Goal: Information Seeking & Learning: Find specific fact

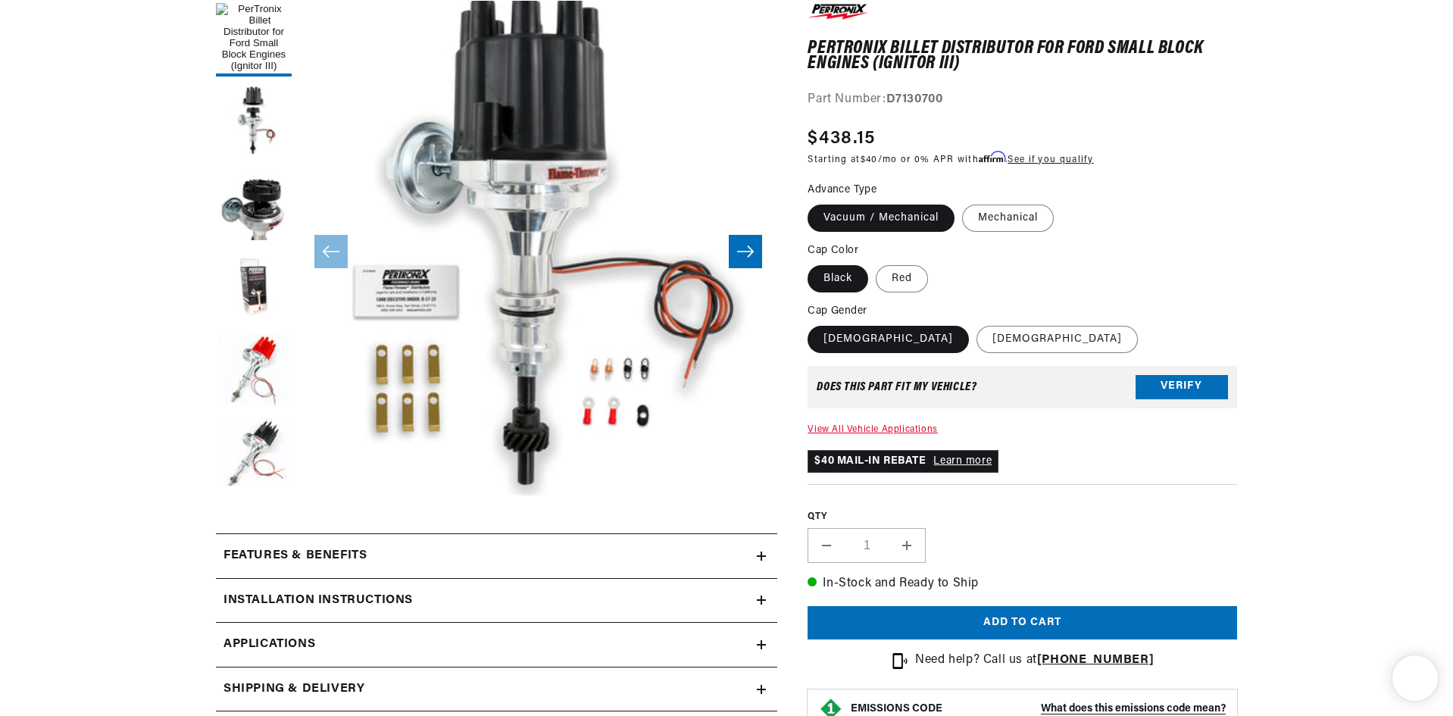
scroll to position [0, 1892]
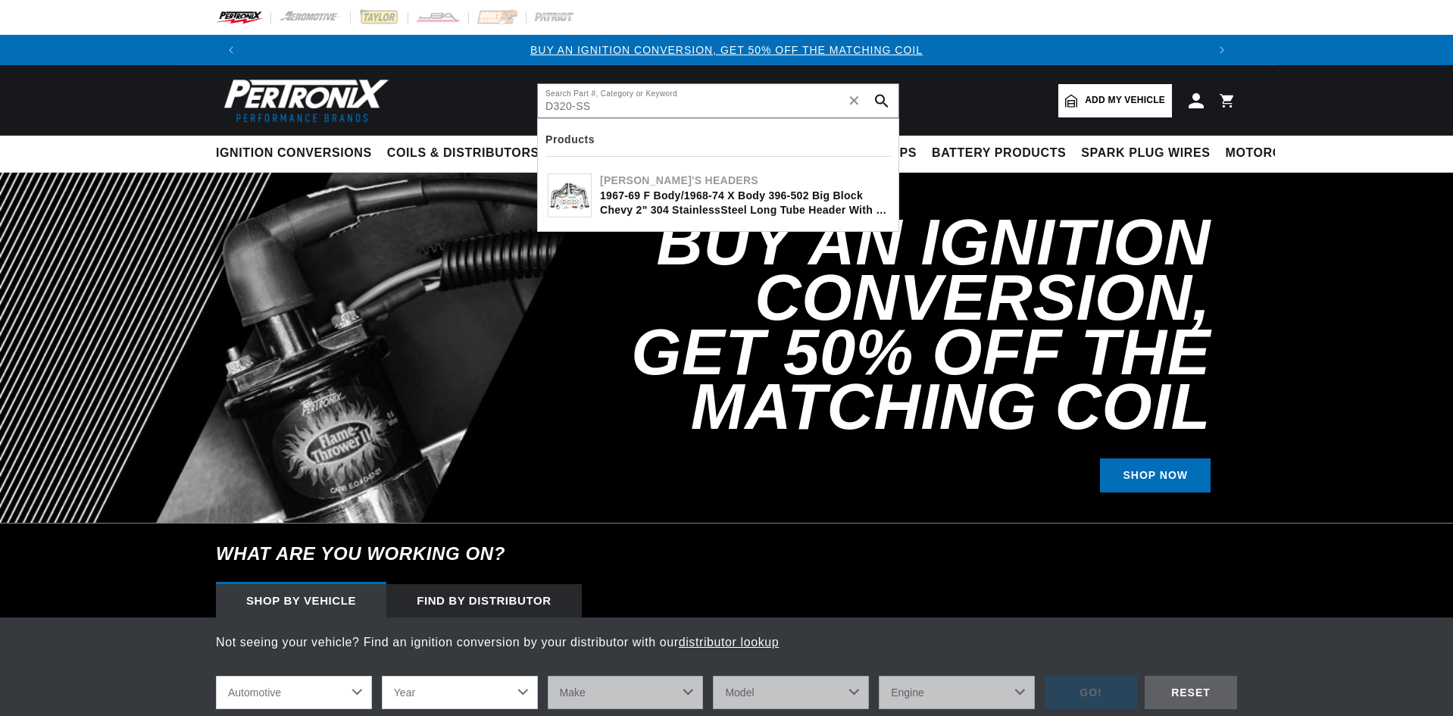
type input "D320-SS"
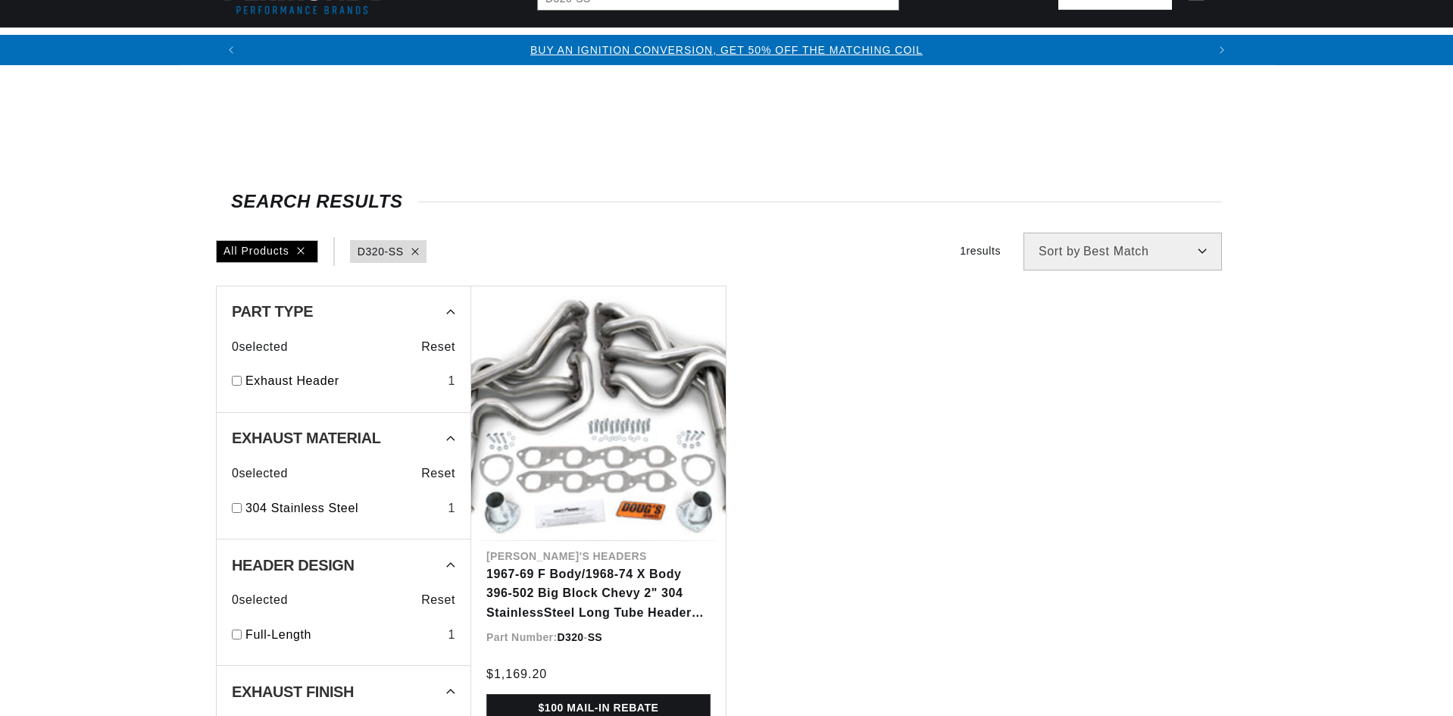
scroll to position [227, 0]
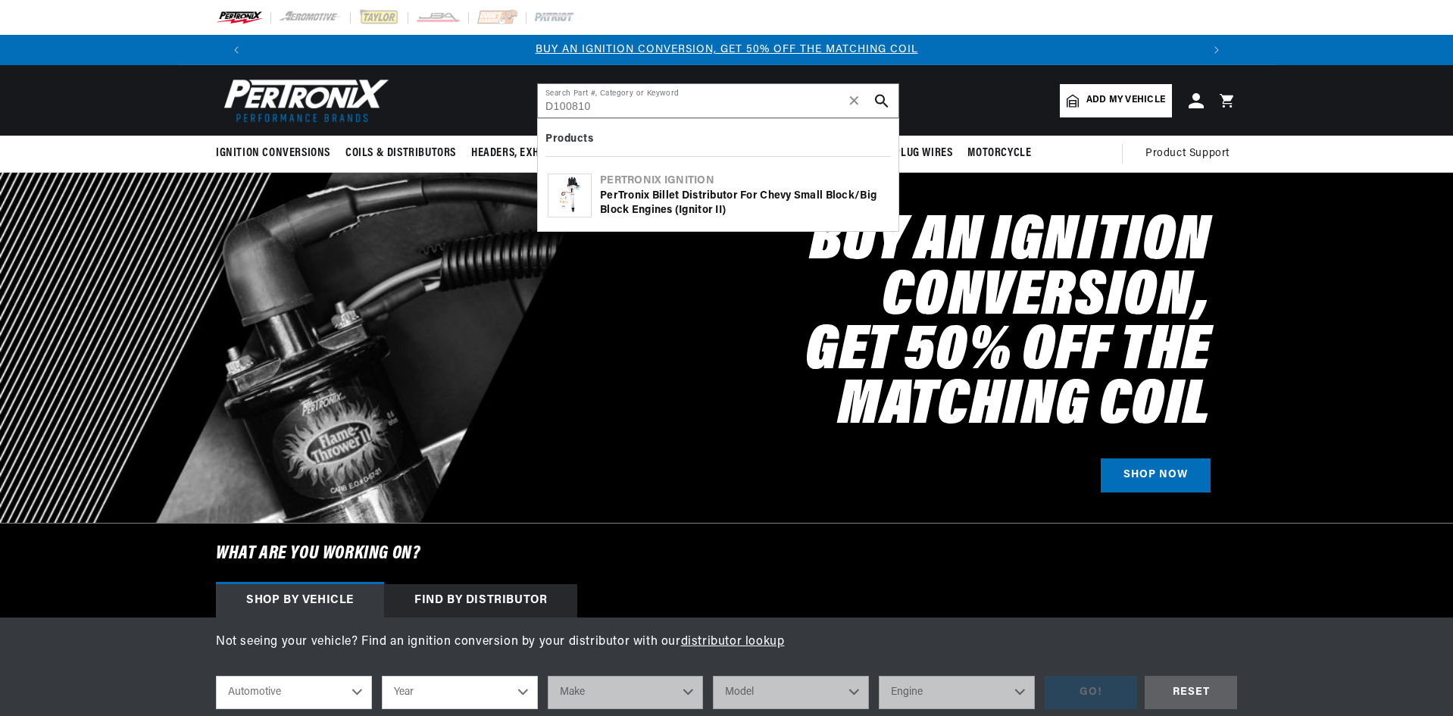
type input "D100810"
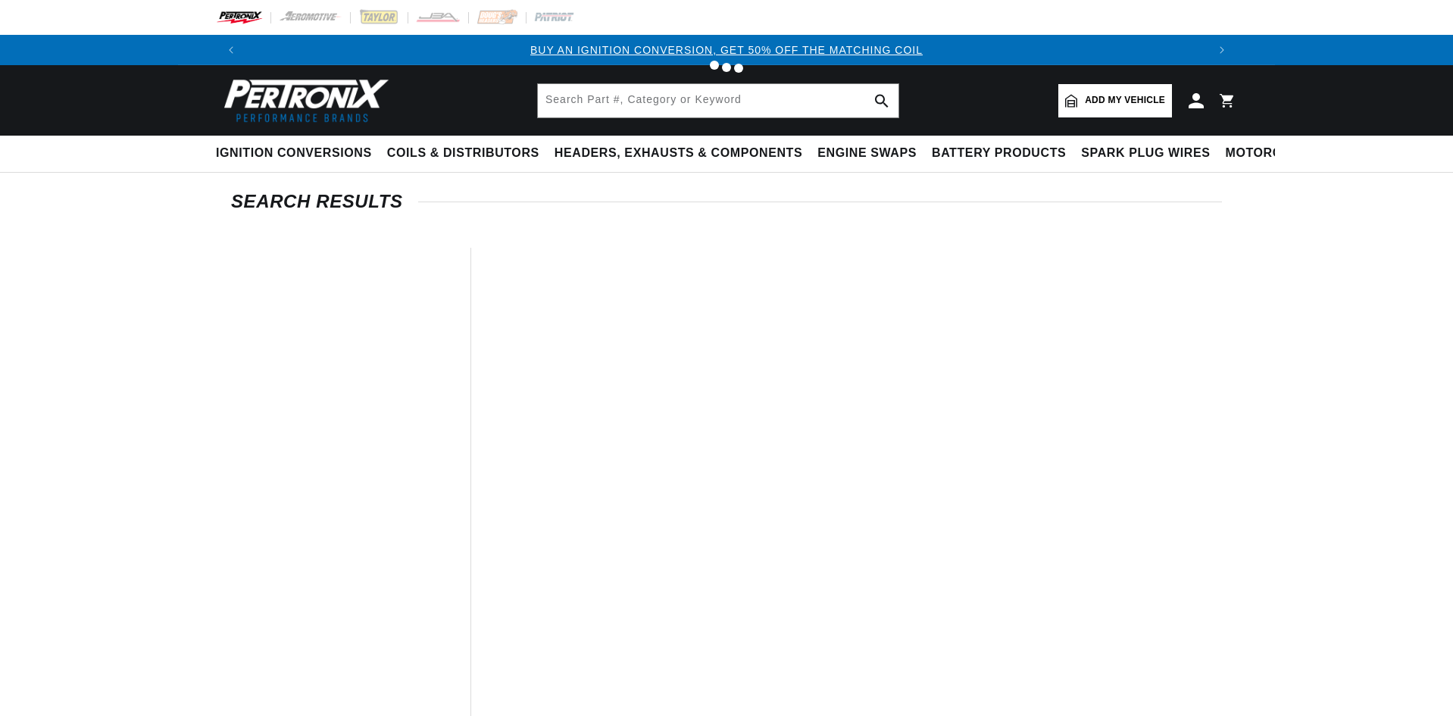
type input "D100810"
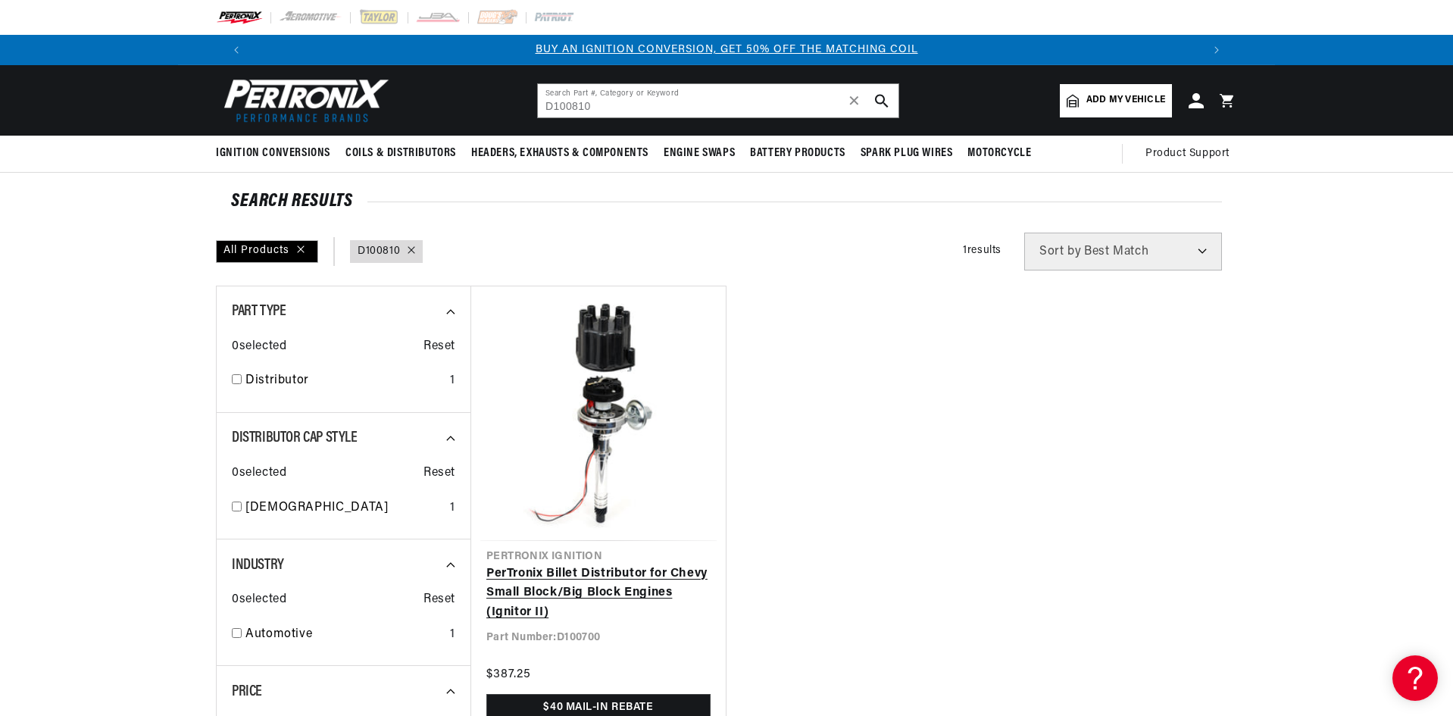
click at [595, 585] on link "PerTronix Billet Distributor for Chevy Small Block/Big Block Engines (Ignitor I…" at bounding box center [598, 593] width 224 height 58
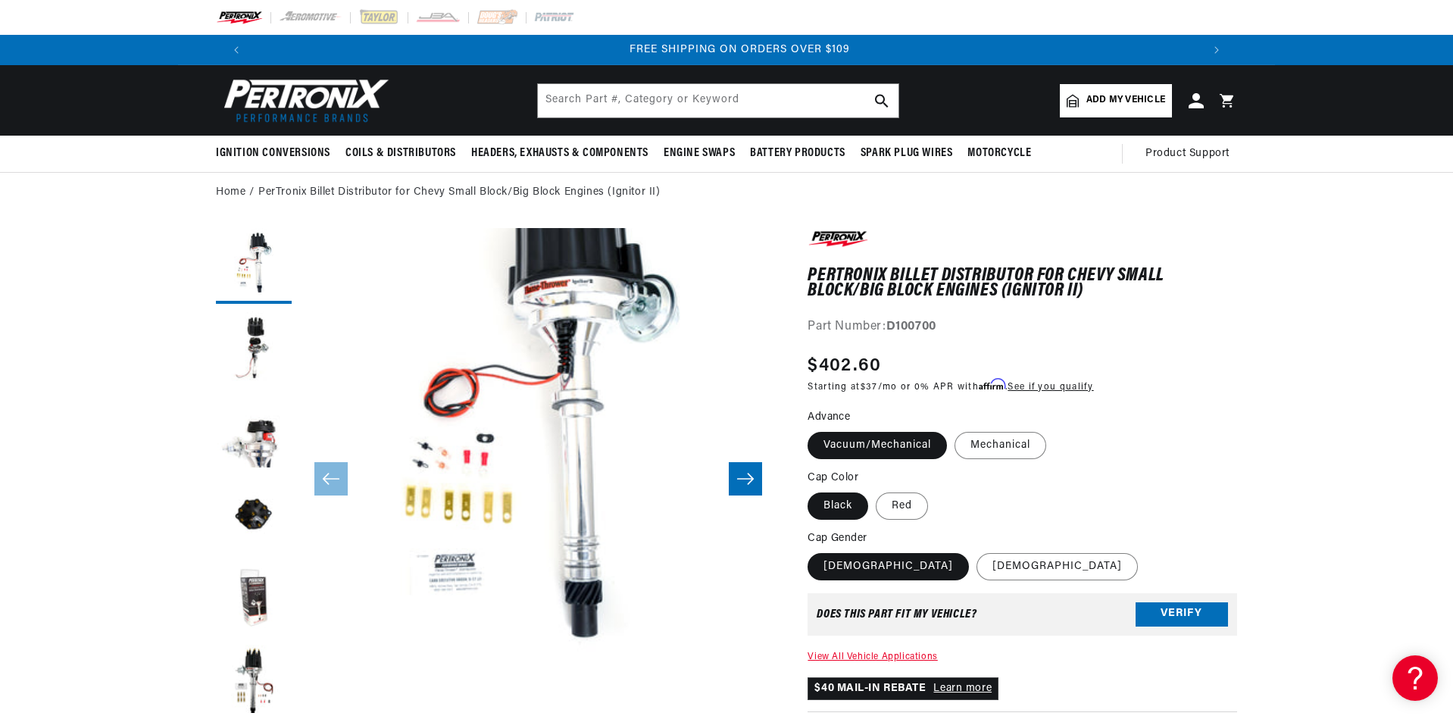
scroll to position [0, 1892]
click at [985, 445] on label "Mechanical" at bounding box center [1000, 445] width 92 height 27
click at [988, 445] on label "Mechanical" at bounding box center [1000, 445] width 92 height 27
click at [955, 429] on input "Mechanical" at bounding box center [954, 429] width 1 height 1
radio input "true"
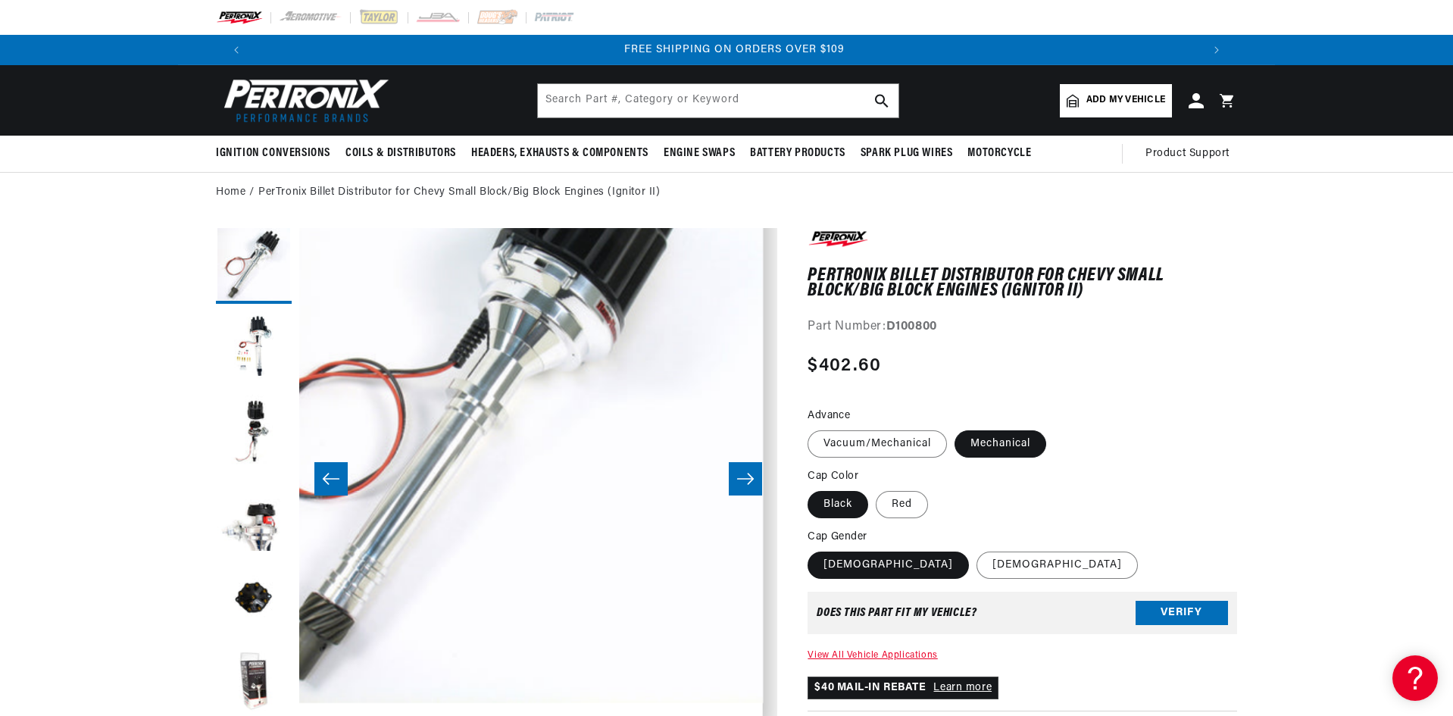
scroll to position [49, 0]
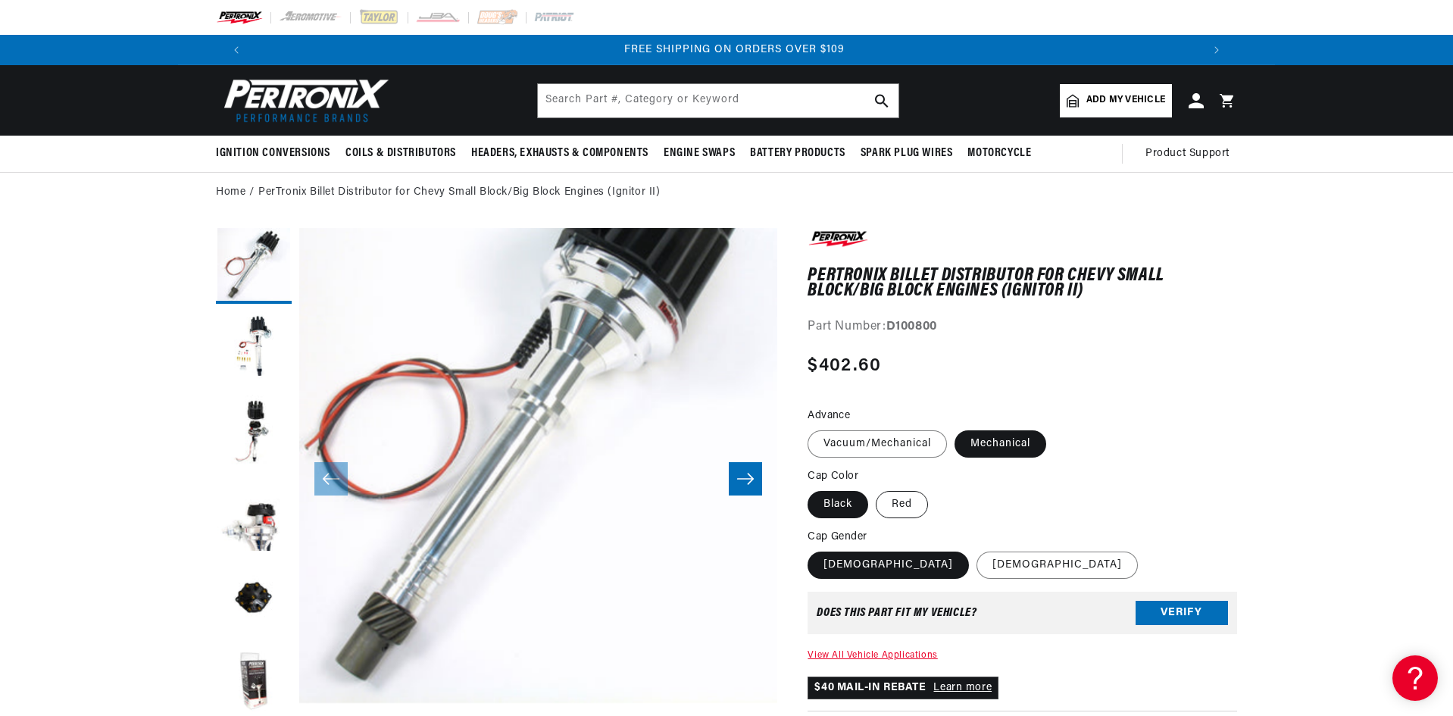
click at [923, 504] on label "Red" at bounding box center [902, 504] width 52 height 27
click at [876, 489] on input "Red" at bounding box center [876, 488] width 1 height 1
radio input "true"
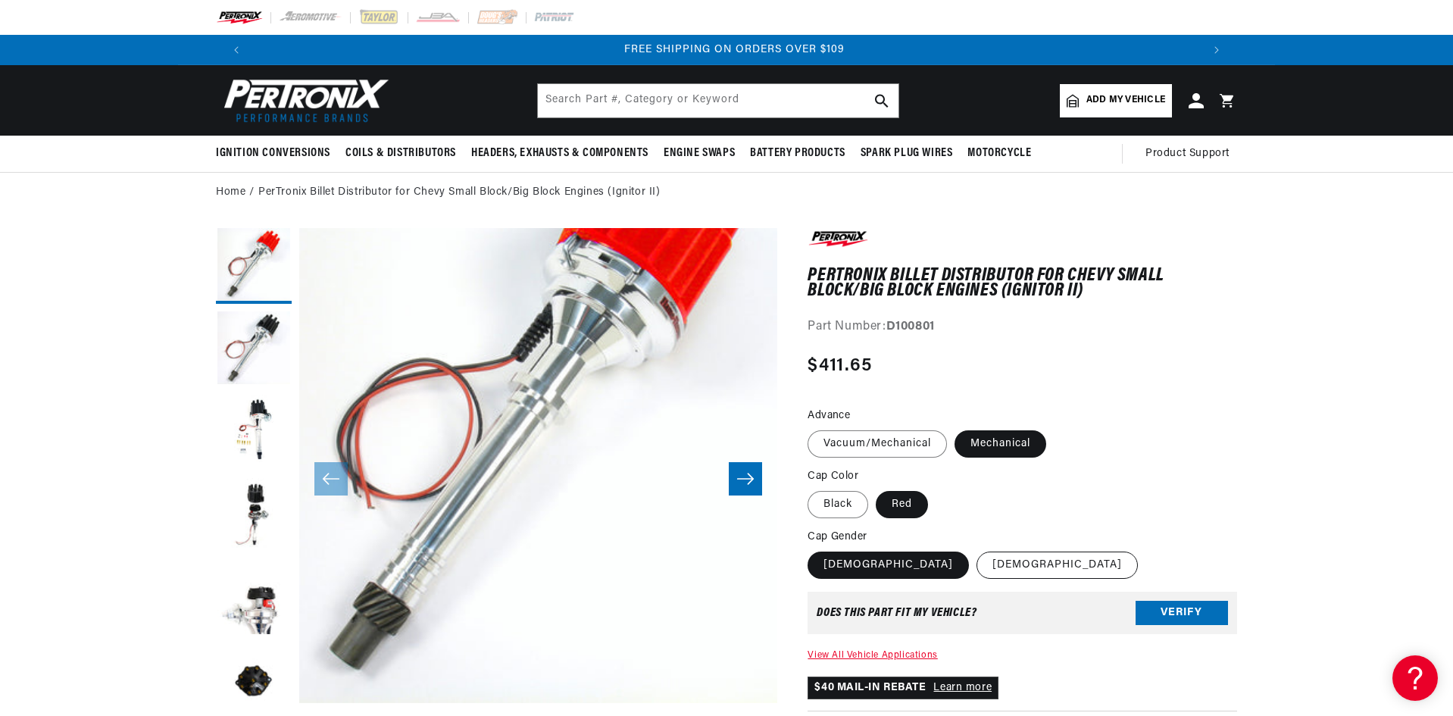
click at [976, 555] on label "Male" at bounding box center [1056, 564] width 161 height 27
click at [976, 549] on input "Male" at bounding box center [976, 548] width 1 height 1
radio input "true"
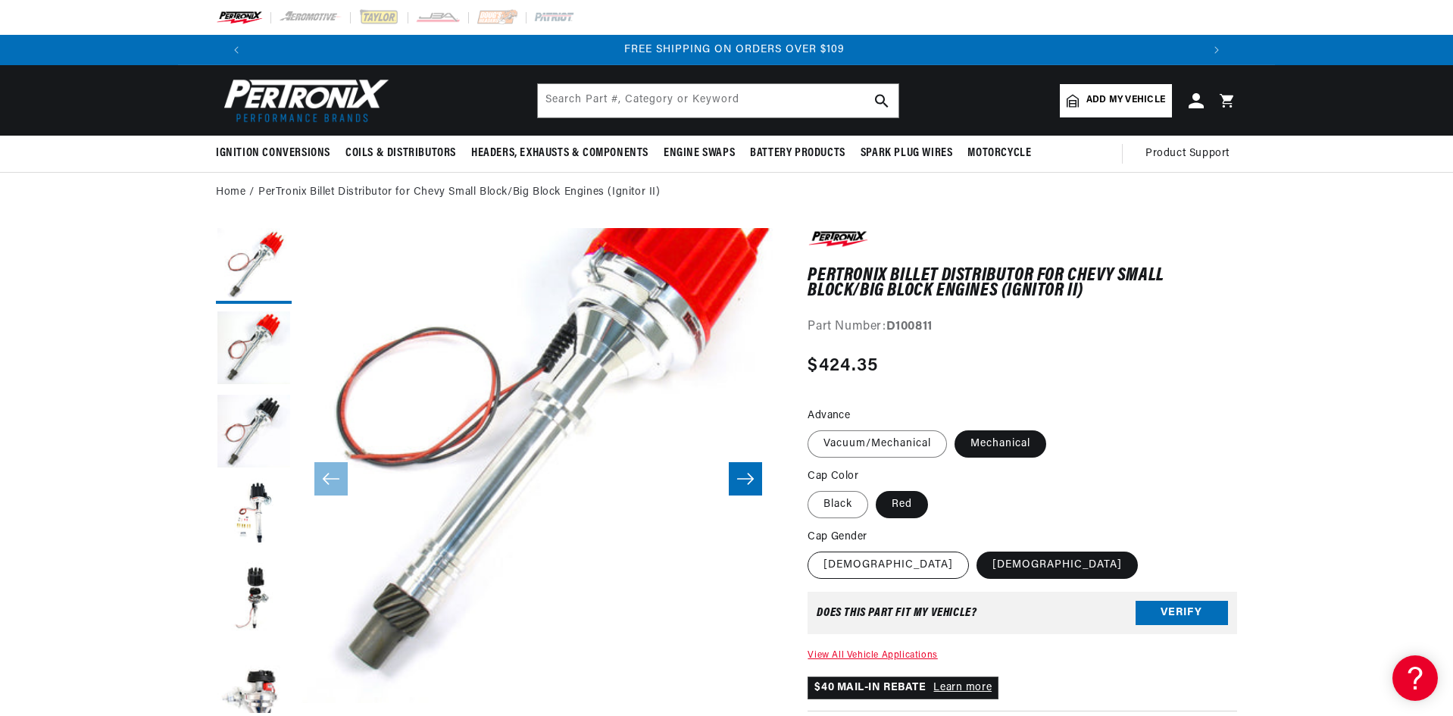
click at [845, 554] on label "Female" at bounding box center [887, 564] width 161 height 27
click at [812, 549] on input "Female" at bounding box center [811, 548] width 1 height 1
radio input "true"
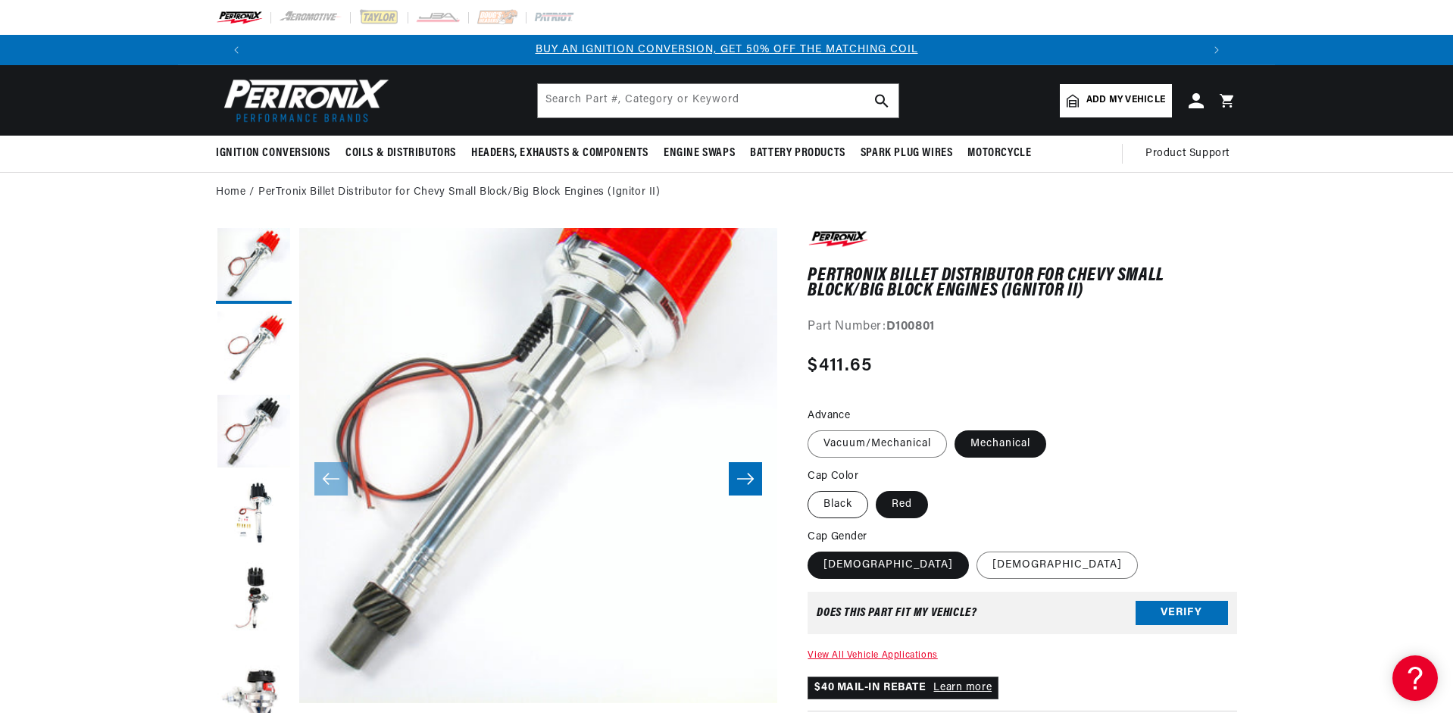
click at [842, 499] on label "Black" at bounding box center [837, 504] width 61 height 27
click at [812, 489] on input "Black" at bounding box center [811, 488] width 1 height 1
radio input "true"
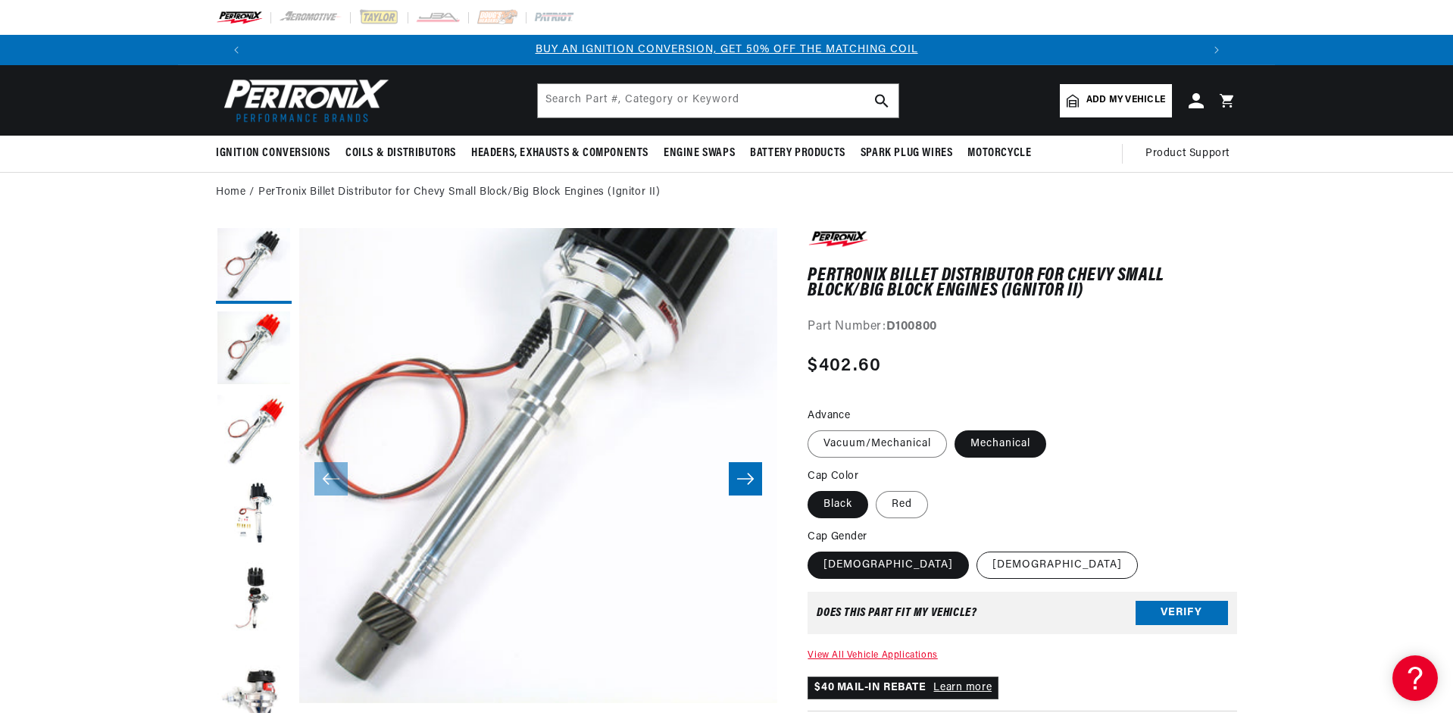
click at [976, 557] on label "Male" at bounding box center [1056, 564] width 161 height 27
click at [976, 549] on input "Male" at bounding box center [976, 548] width 1 height 1
radio input "true"
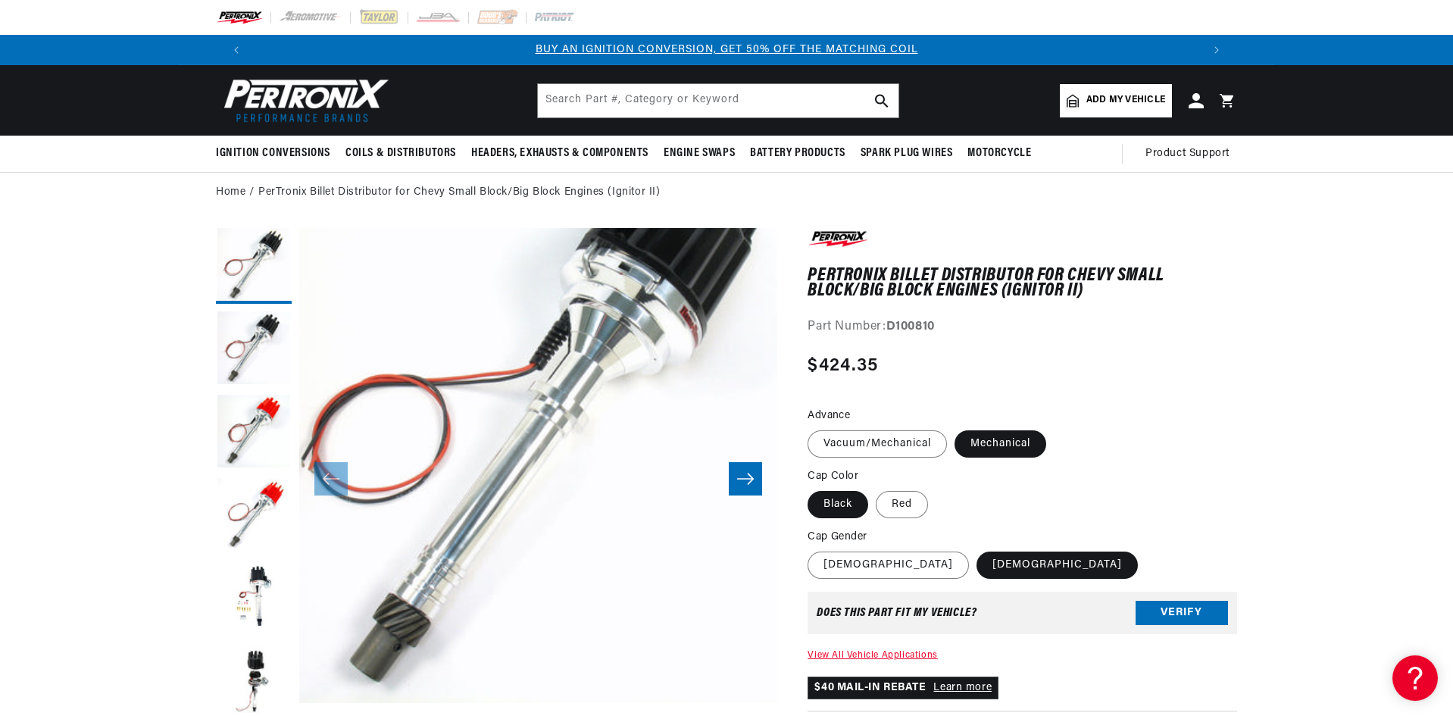
click at [1080, 392] on div "Regular price $424.35 Sale price $424.35 Regular price Save % Unit price / per …" at bounding box center [1021, 374] width 429 height 44
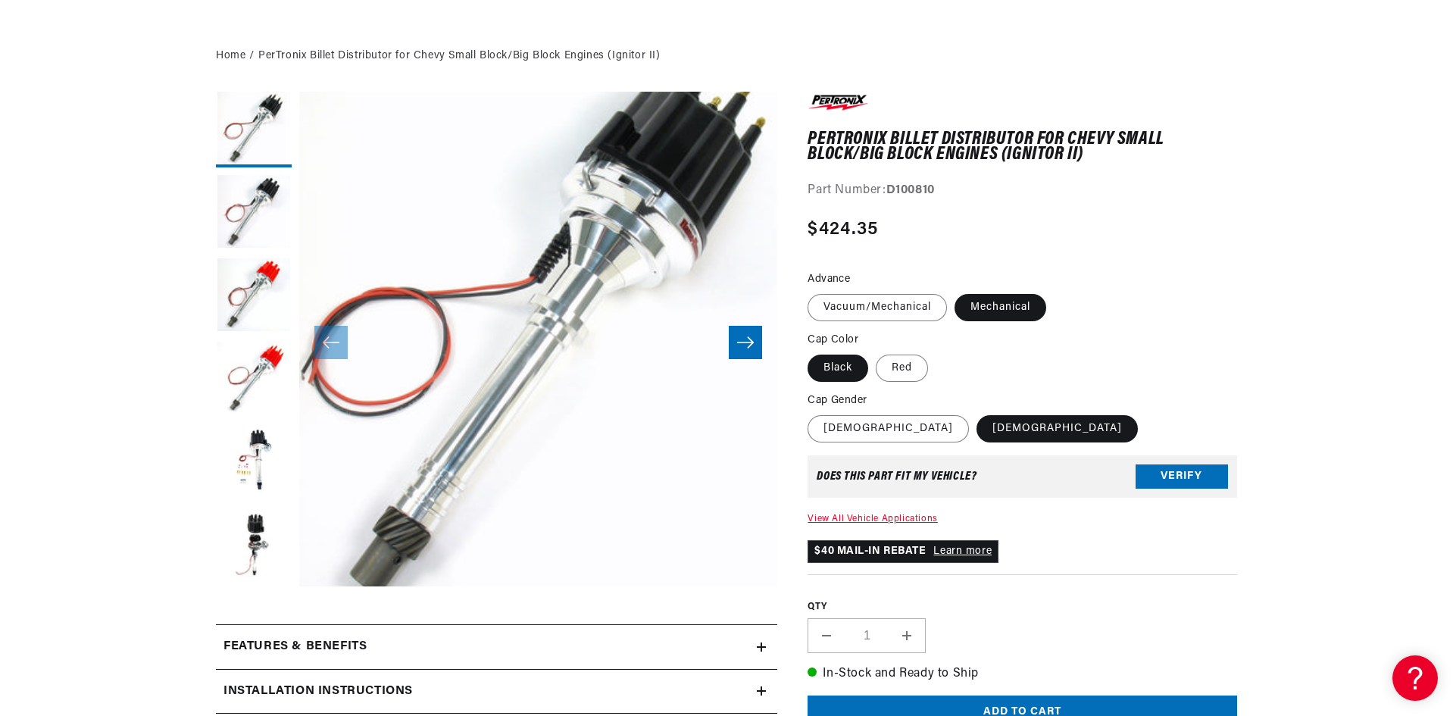
scroll to position [227, 0]
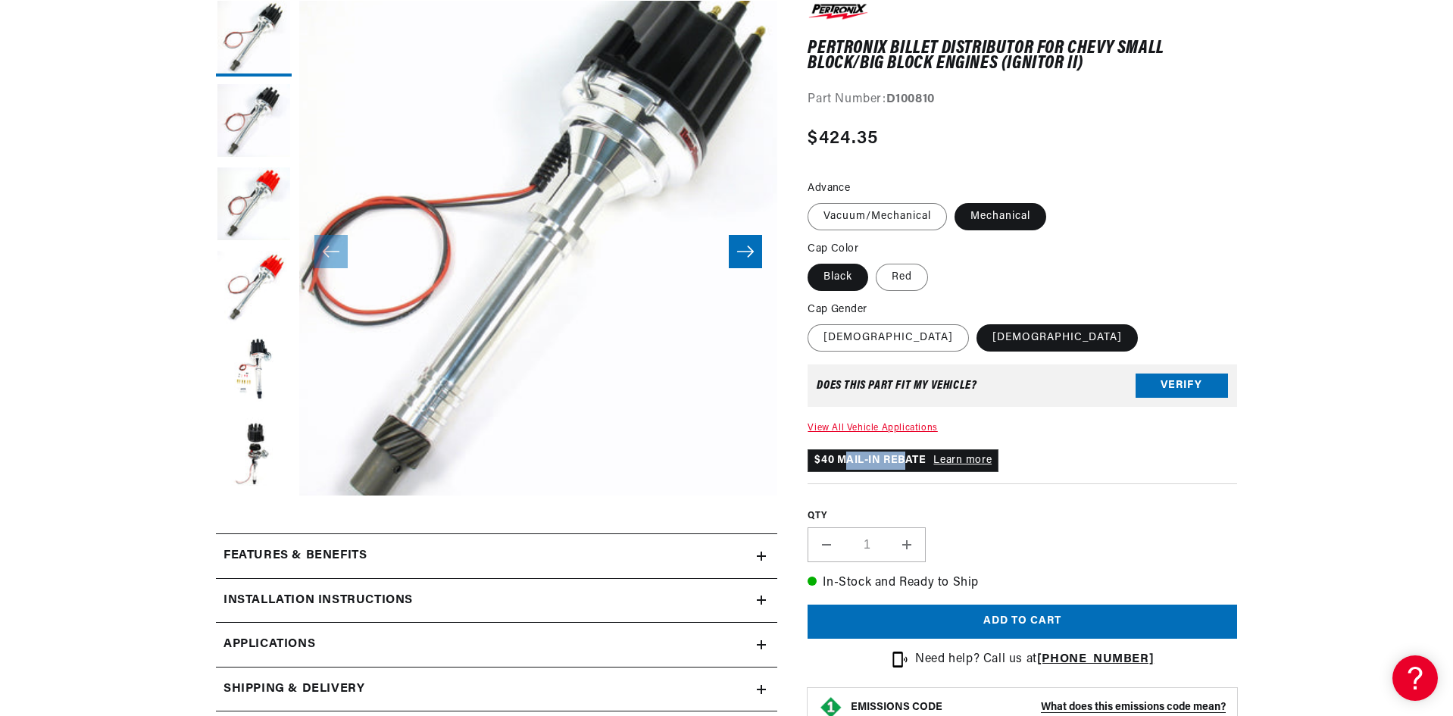
drag, startPoint x: 817, startPoint y: 460, endPoint x: 876, endPoint y: 461, distance: 59.1
click at [876, 461] on p "$40 MAIL-IN REBATE Learn more" at bounding box center [902, 460] width 191 height 23
click at [1044, 495] on div "QTY Decrease quantity for PerTronix Billet Distributor for Chevy Small Block/Bi…" at bounding box center [1021, 522] width 429 height 79
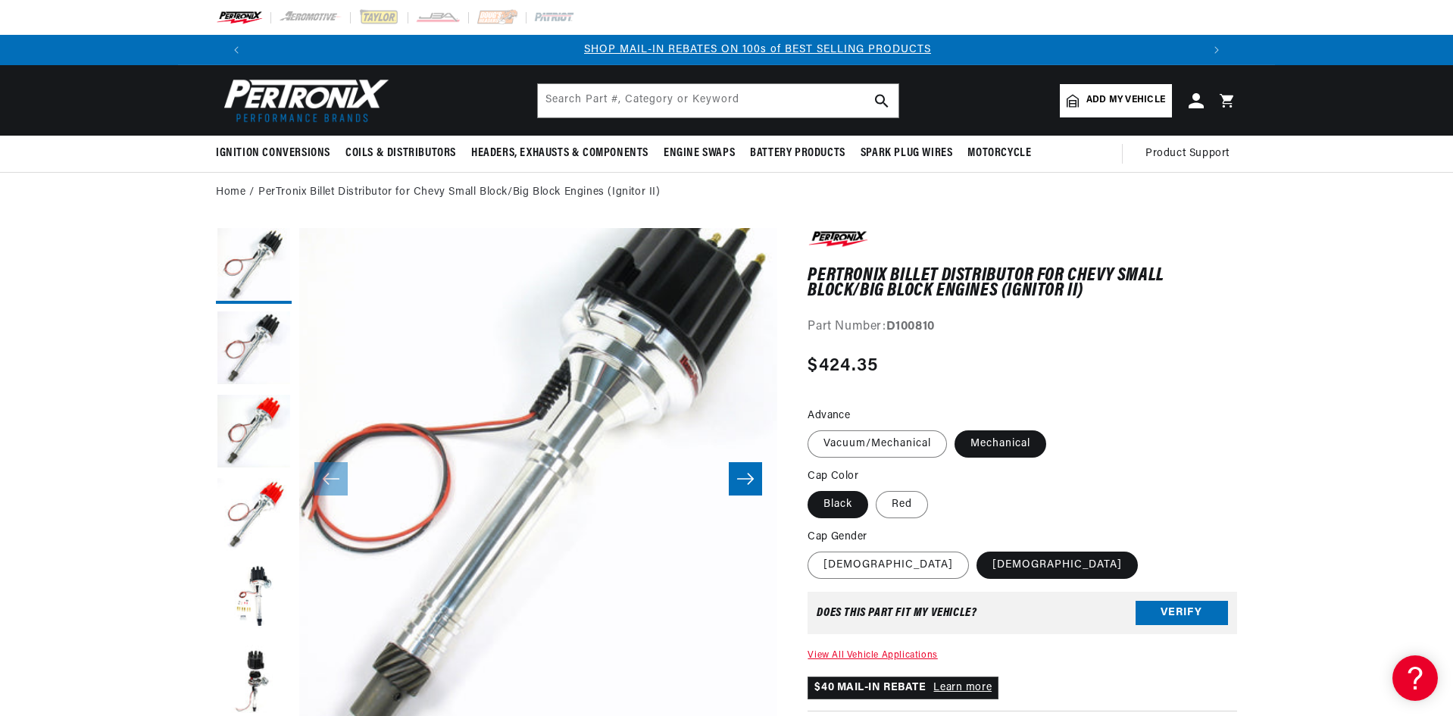
scroll to position [0, 946]
click at [1211, 374] on div "Regular price $424.35 Sale price $424.35 Regular price Save % Unit price / per …" at bounding box center [1021, 374] width 429 height 44
drag, startPoint x: 943, startPoint y: 327, endPoint x: 888, endPoint y: 323, distance: 55.5
click at [888, 323] on div "Part Number: D100810" at bounding box center [1021, 327] width 429 height 20
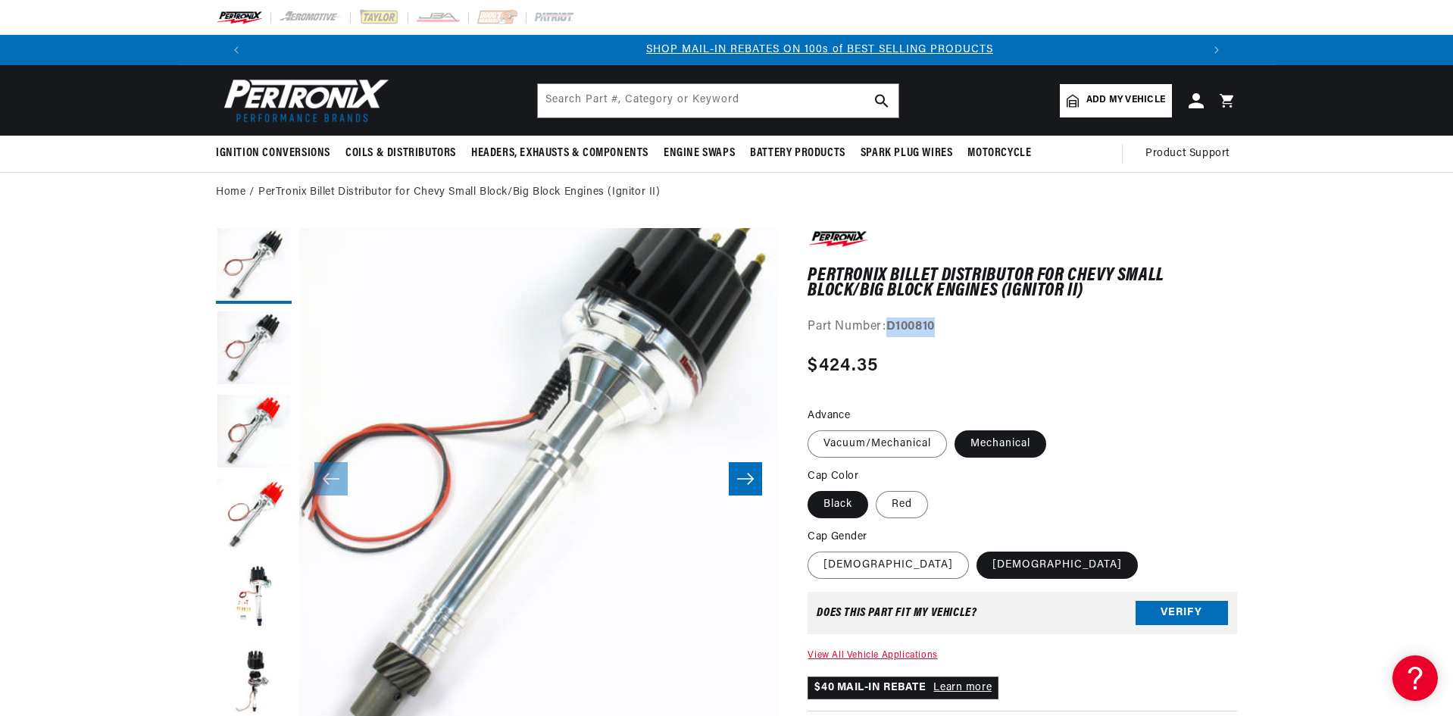
copy strong "D100810"
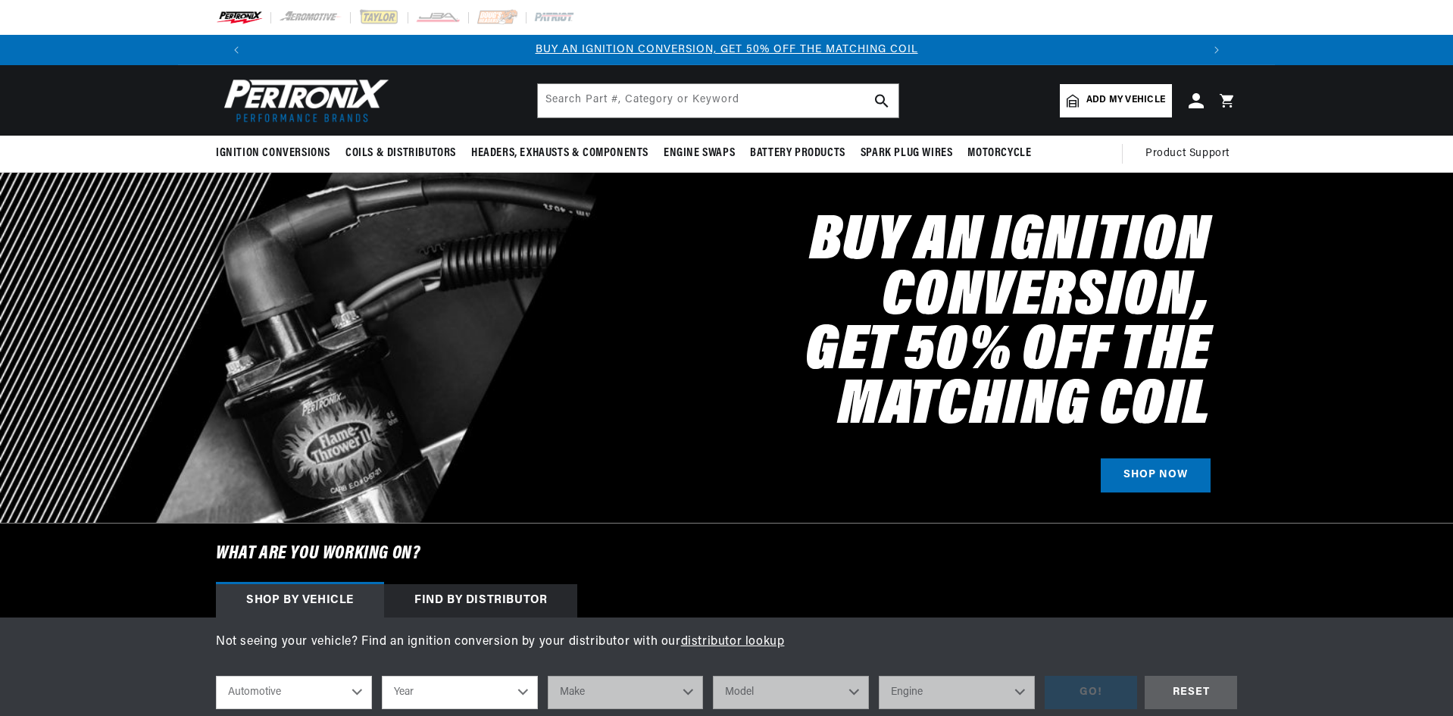
click at [702, 104] on input "text" at bounding box center [718, 100] width 361 height 33
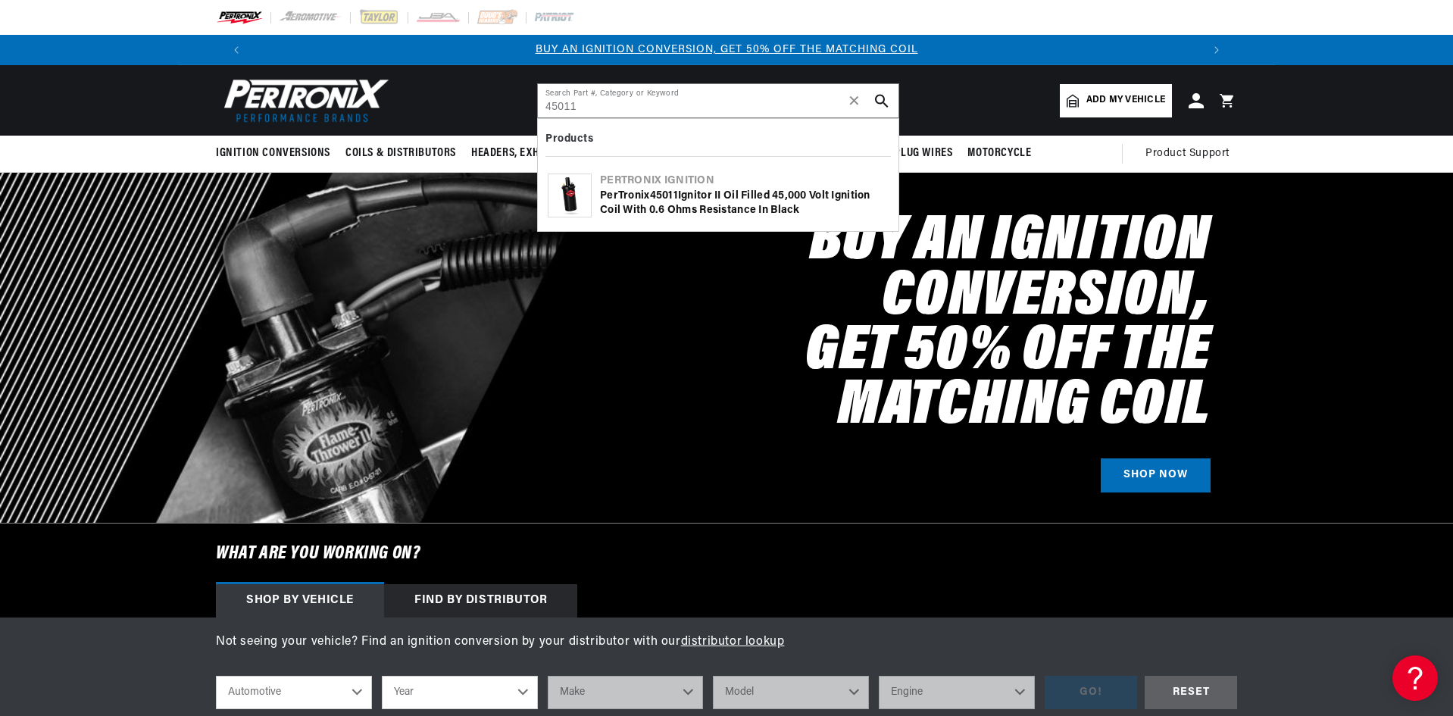
type input "45011"
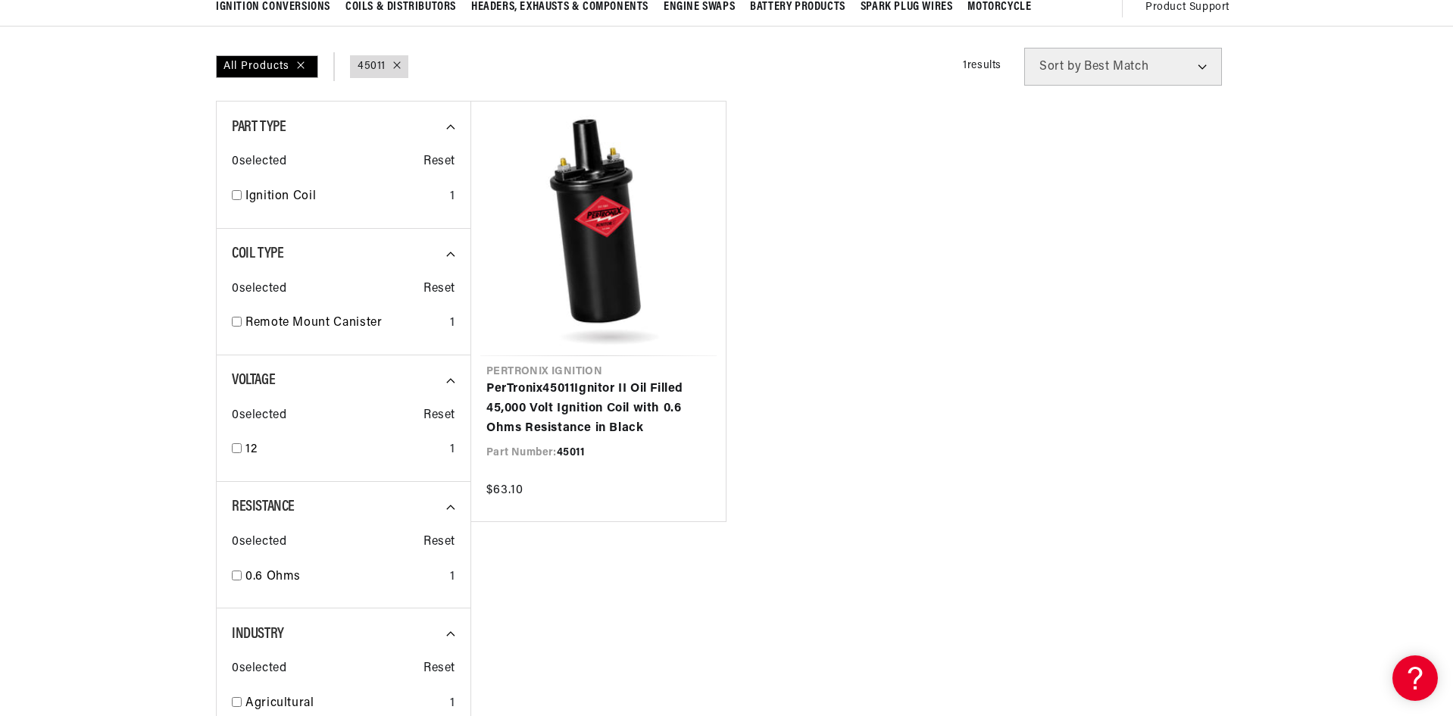
scroll to position [151, 0]
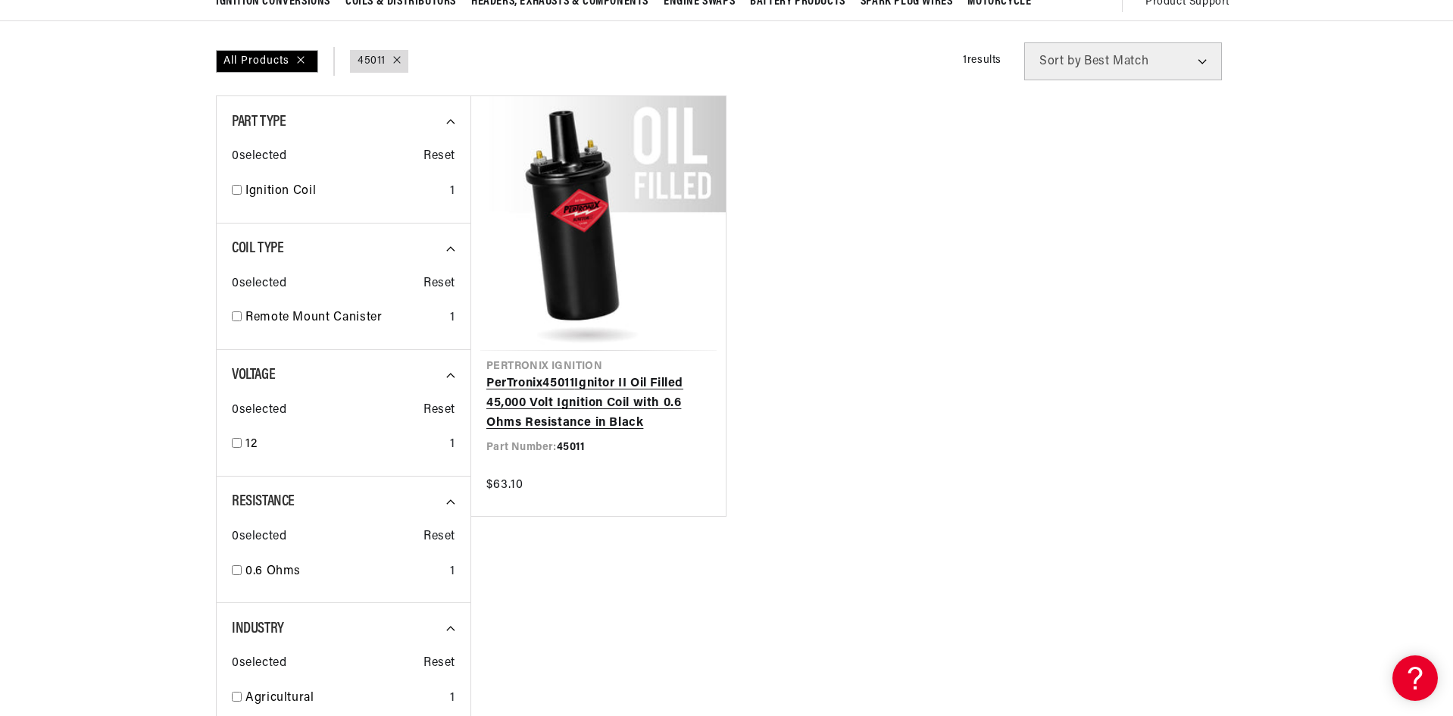
click at [629, 418] on link "PerTronix 45011 Ignitor II Oil Filled 45,000 Volt Ignition Coil with 0.6 Ohms R…" at bounding box center [598, 403] width 224 height 58
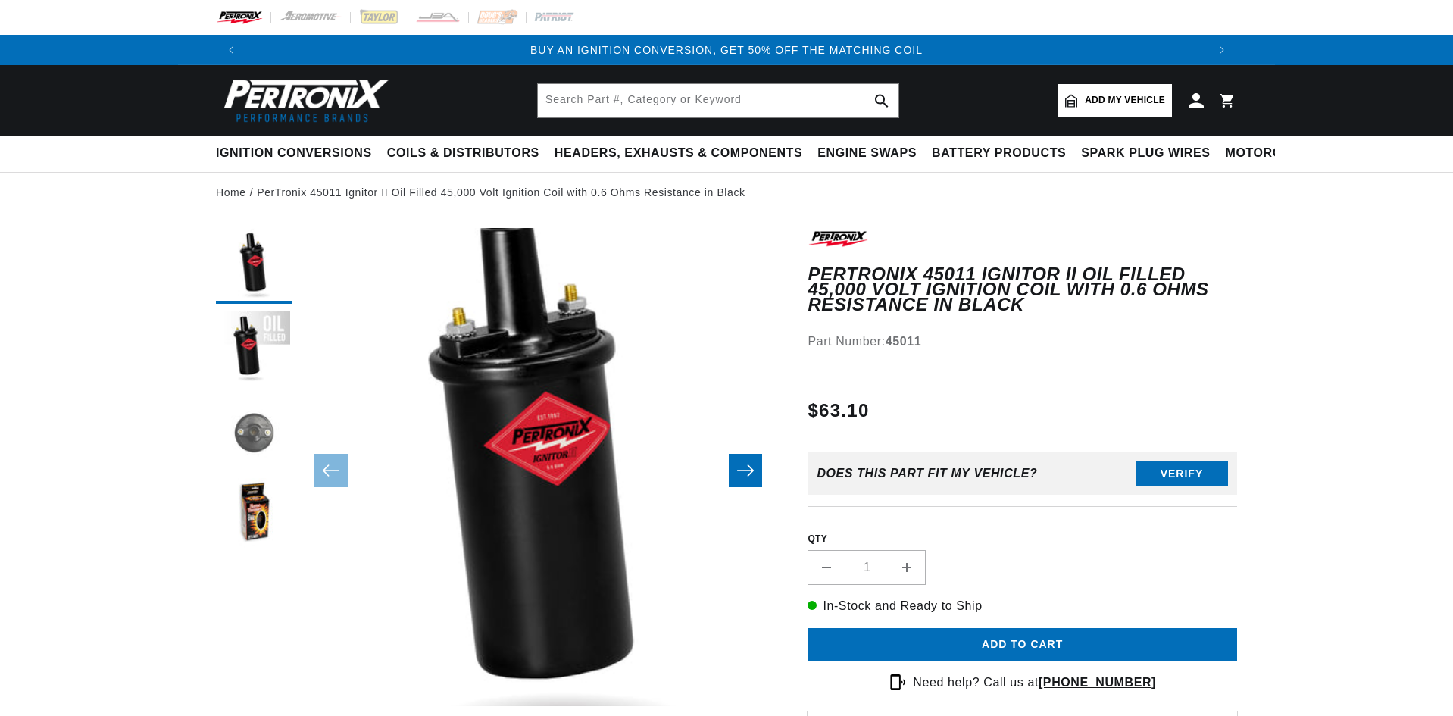
click at [258, 411] on button "Load image 3 in gallery view" at bounding box center [254, 433] width 76 height 76
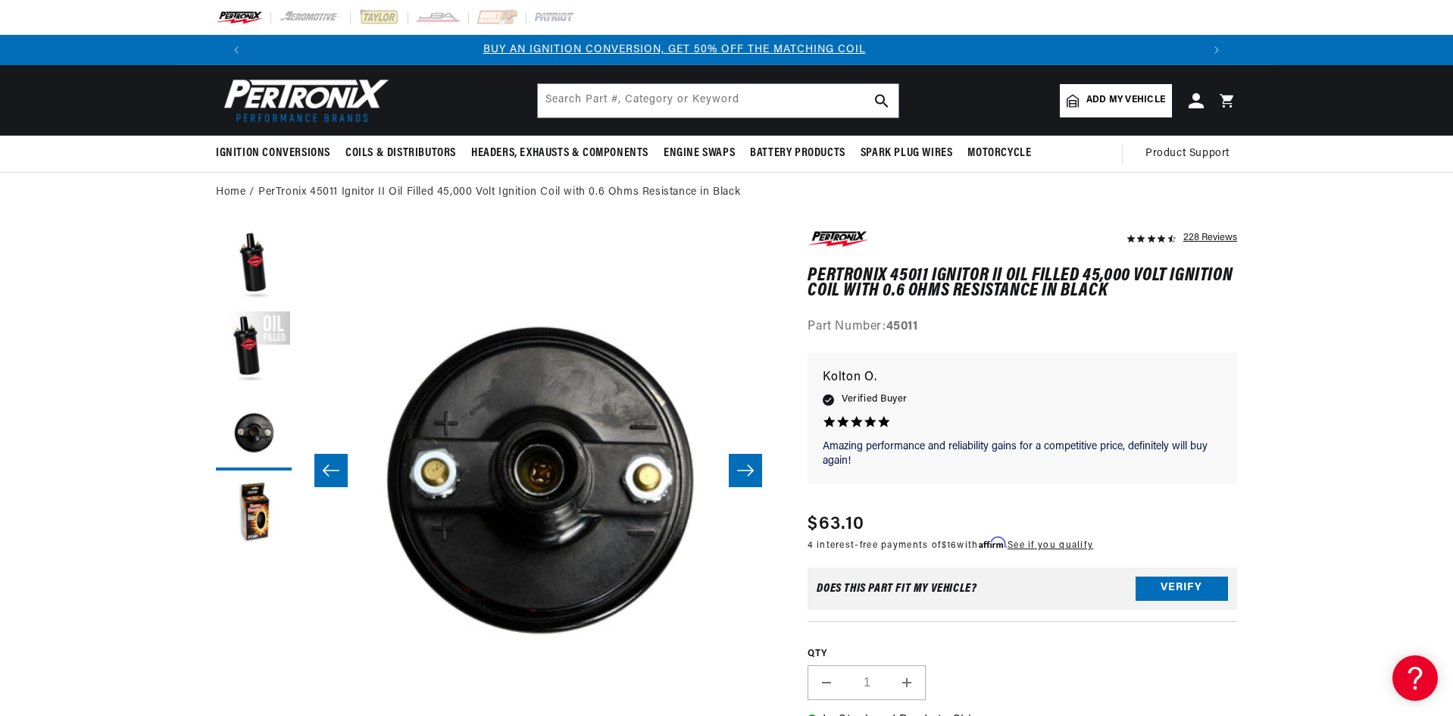
scroll to position [0, 10]
